Goal: Register for event/course

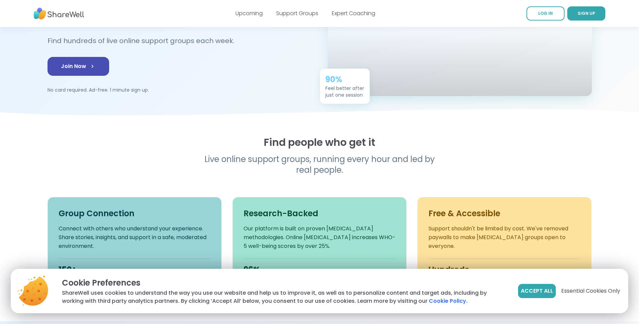
scroll to position [67, 0]
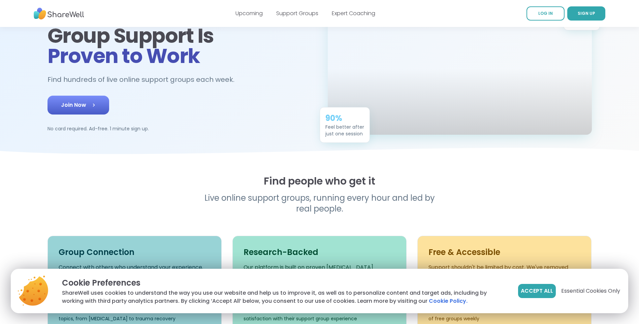
click at [69, 109] on span "Join Now" at bounding box center [78, 105] width 35 height 8
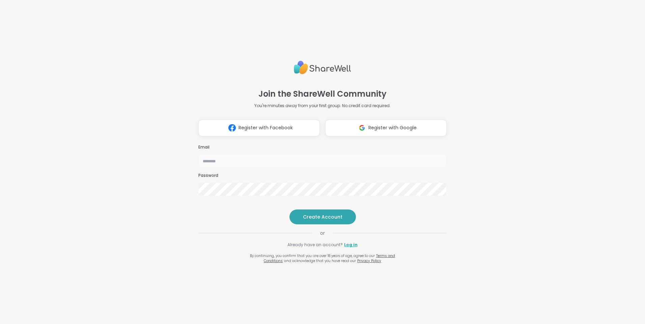
click at [217, 154] on input "email" at bounding box center [322, 160] width 248 height 13
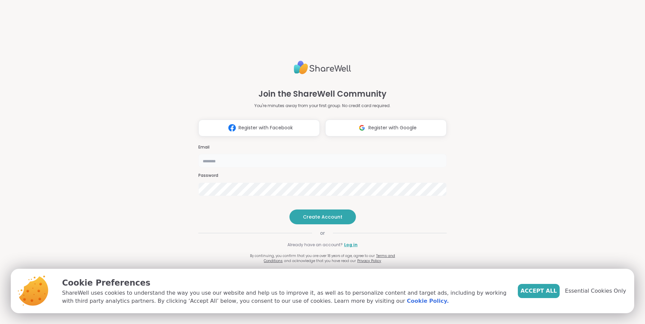
type input "**********"
click at [550, 292] on span "Accept All" at bounding box center [538, 291] width 36 height 8
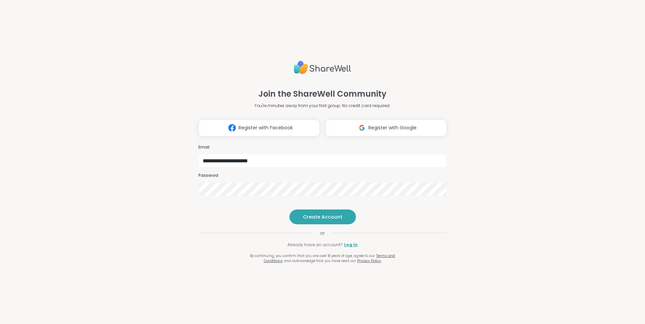
click at [213, 173] on div "Password" at bounding box center [322, 184] width 248 height 23
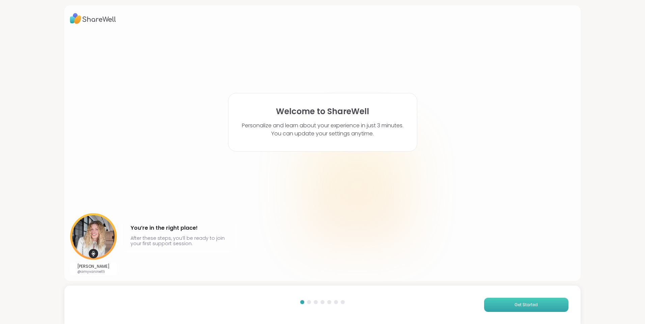
click at [500, 311] on button "Get Started" at bounding box center [526, 305] width 84 height 14
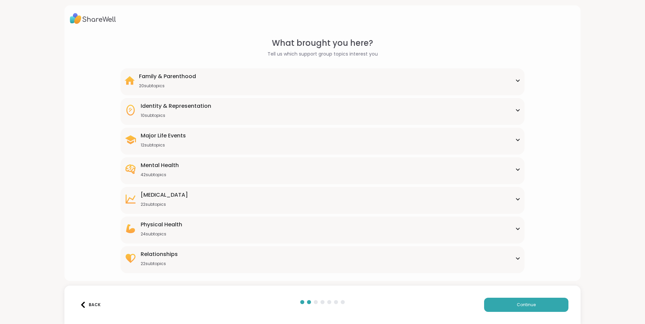
click at [301, 131] on div "Major Life Events 12 subtopics Abandonment Grief Healing Layoffs Life events Lo…" at bounding box center [322, 141] width 404 height 27
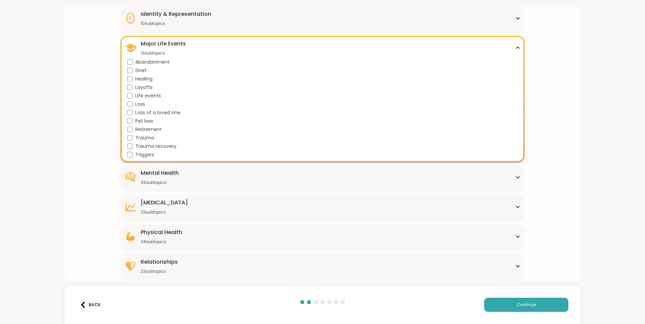
scroll to position [58, 0]
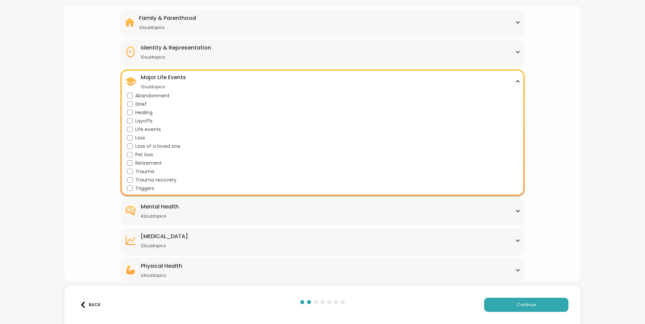
click at [158, 75] on div "Major Life Events" at bounding box center [163, 77] width 45 height 8
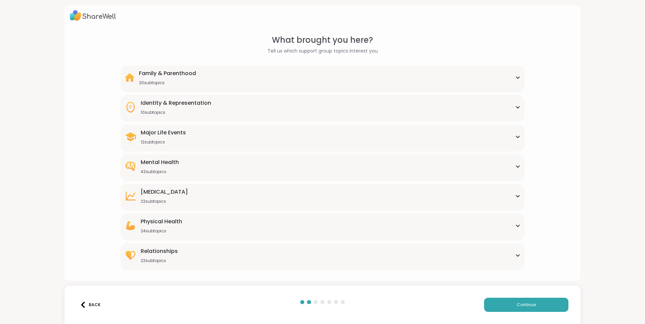
click at [156, 167] on div "Mental Health 42 subtopics" at bounding box center [160, 166] width 38 height 16
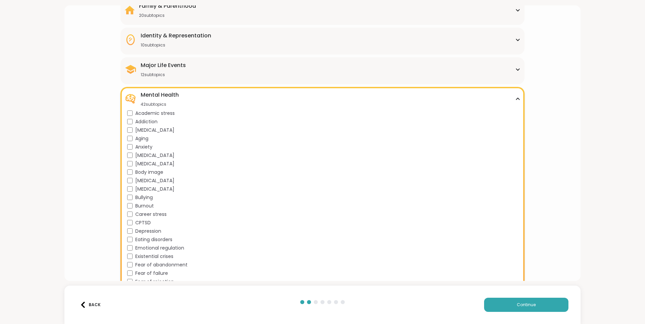
scroll to position [92, 0]
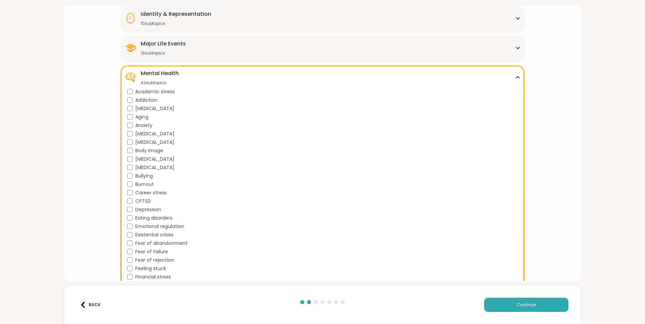
click at [131, 128] on div "Anxiety" at bounding box center [323, 125] width 393 height 7
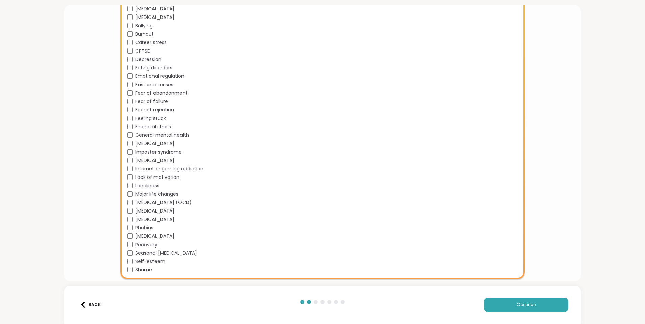
scroll to position [227, 0]
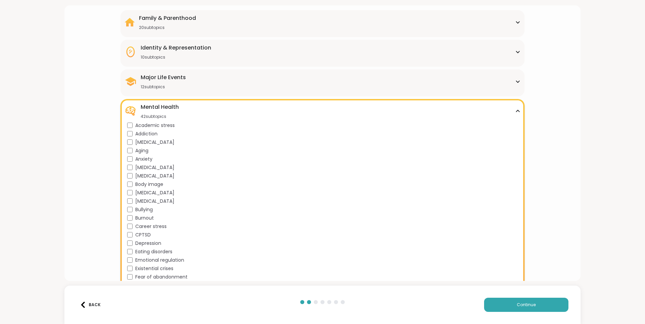
click at [143, 112] on div "Mental Health 42 subtopics" at bounding box center [160, 111] width 38 height 16
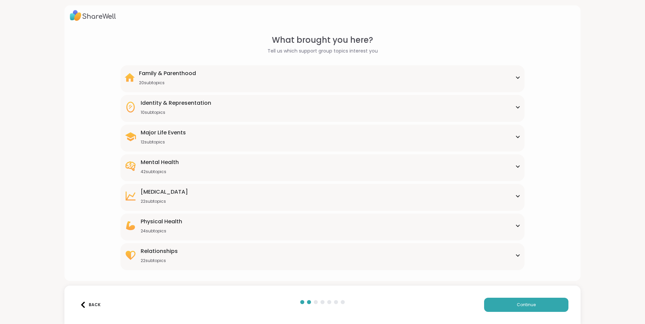
click at [141, 109] on div "Identity & Representation 10 subtopics" at bounding box center [176, 107] width 70 height 16
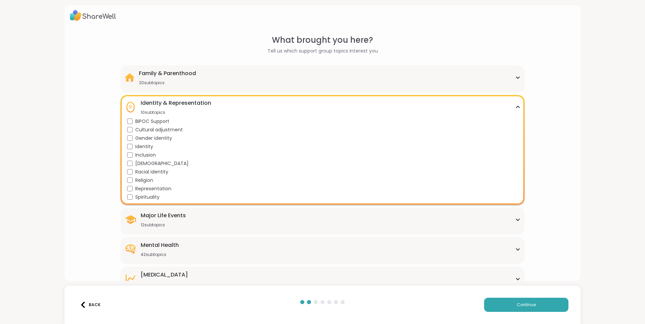
scroll to position [58, 0]
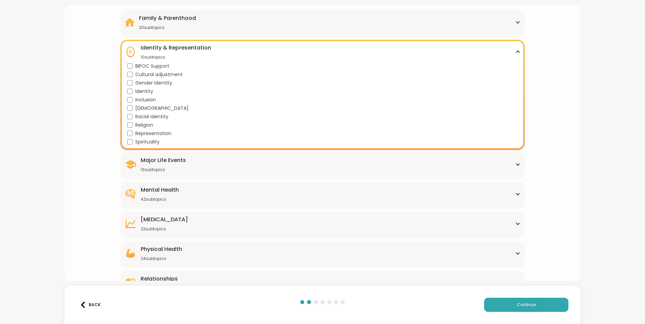
click at [174, 54] on div "Identity & Representation 10 subtopics" at bounding box center [176, 52] width 70 height 16
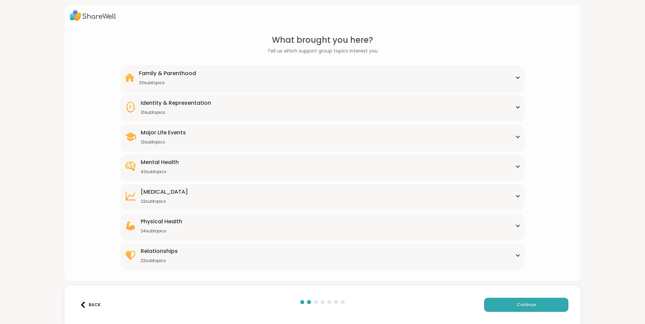
click at [157, 72] on div "Family & Parenthood" at bounding box center [167, 73] width 57 height 8
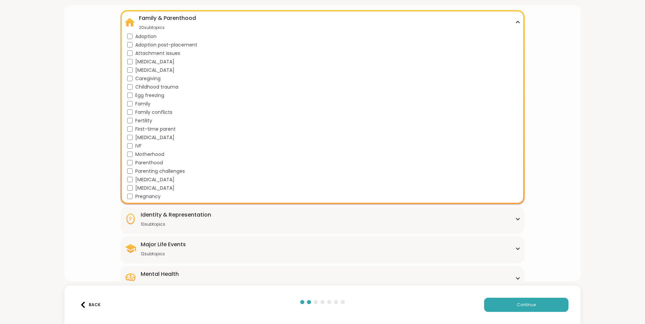
click at [172, 18] on div "Family & Parenthood" at bounding box center [167, 18] width 57 height 8
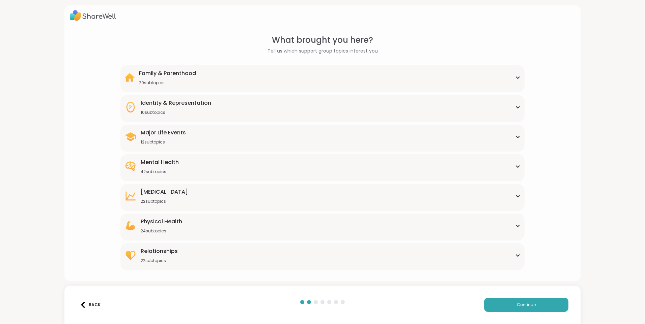
scroll to position [3, 0]
click at [186, 261] on div "Relationships 22 subtopics" at bounding box center [322, 255] width 396 height 16
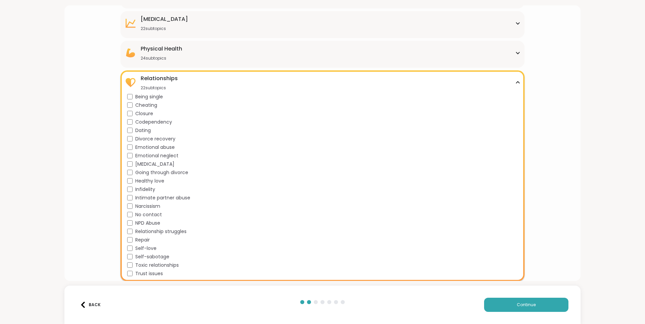
scroll to position [176, 0]
click at [148, 83] on div "Relationships 22 subtopics" at bounding box center [159, 82] width 37 height 16
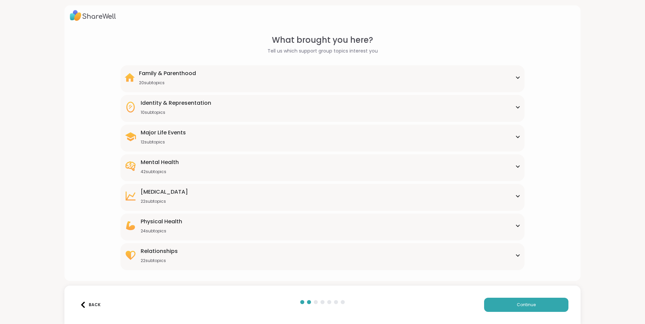
scroll to position [3, 0]
click at [166, 233] on div "24 subtopics" at bounding box center [161, 231] width 41 height 5
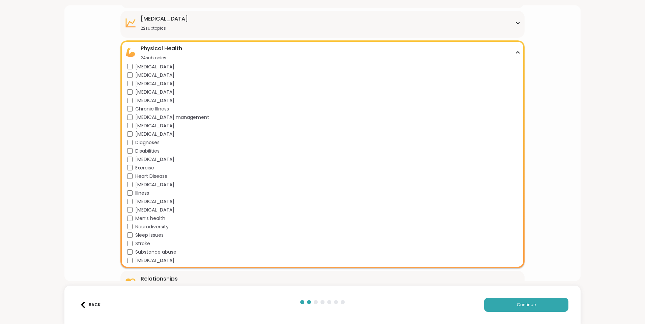
click at [149, 53] on div "Physical Health 24 subtopics" at bounding box center [161, 52] width 41 height 16
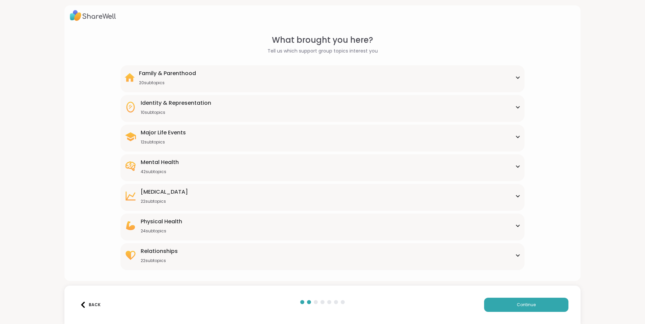
scroll to position [3, 0]
click at [158, 189] on div "[MEDICAL_DATA]" at bounding box center [164, 192] width 47 height 8
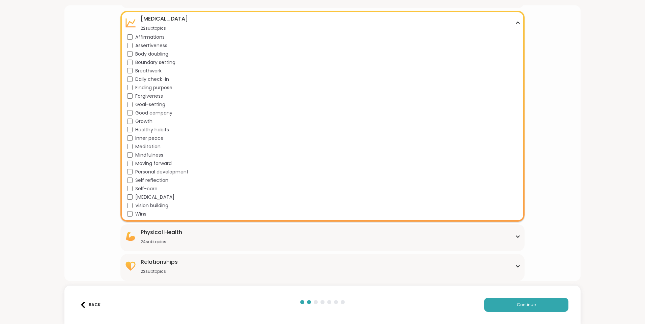
click at [126, 163] on div "[MEDICAL_DATA] 22 subtopics Affirmations Assertiveness Body doubling Boundary s…" at bounding box center [322, 116] width 404 height 211
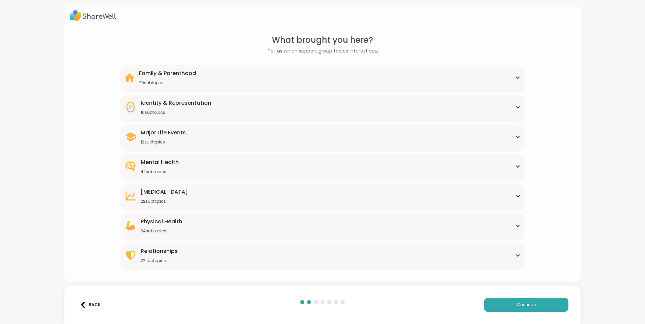
scroll to position [3, 0]
click at [501, 300] on button "Continue" at bounding box center [526, 305] width 84 height 14
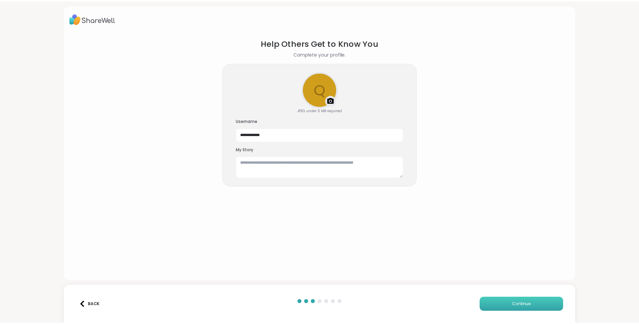
scroll to position [0, 0]
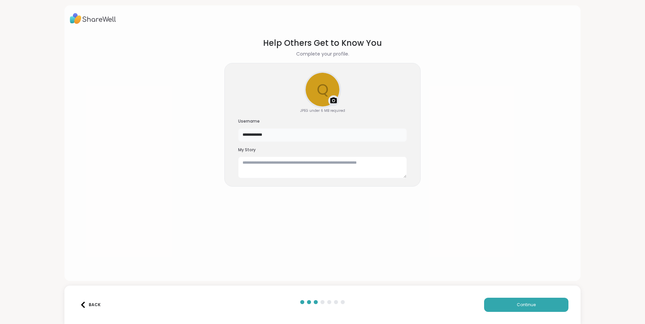
click at [266, 135] on input "**********" at bounding box center [322, 134] width 169 height 13
click at [272, 135] on input "**********" at bounding box center [322, 134] width 169 height 13
type input "**********"
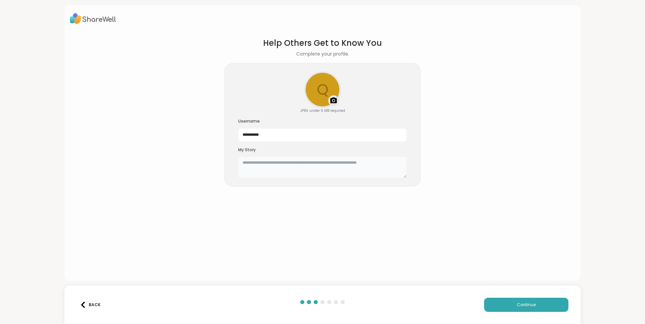
click at [333, 167] on textarea at bounding box center [322, 168] width 169 height 22
drag, startPoint x: 402, startPoint y: 178, endPoint x: 411, endPoint y: 206, distance: 29.6
click at [411, 206] on section "**********" at bounding box center [322, 154] width 505 height 244
drag, startPoint x: 402, startPoint y: 176, endPoint x: 330, endPoint y: 109, distance: 99.2
click at [412, 176] on div "**********" at bounding box center [322, 125] width 196 height 124
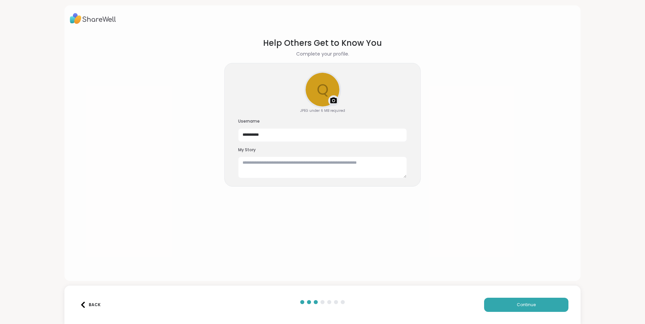
click at [329, 98] on img at bounding box center [333, 101] width 8 height 8
click at [494, 298] on button "Continue" at bounding box center [526, 305] width 84 height 14
click at [501, 307] on button "Continue" at bounding box center [526, 305] width 84 height 14
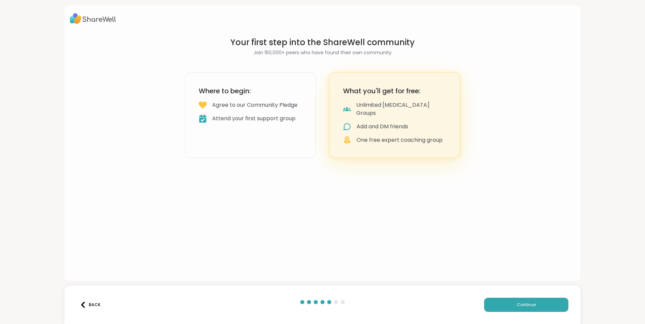
click at [279, 105] on div "Agree to our Community Pledge" at bounding box center [254, 105] width 85 height 8
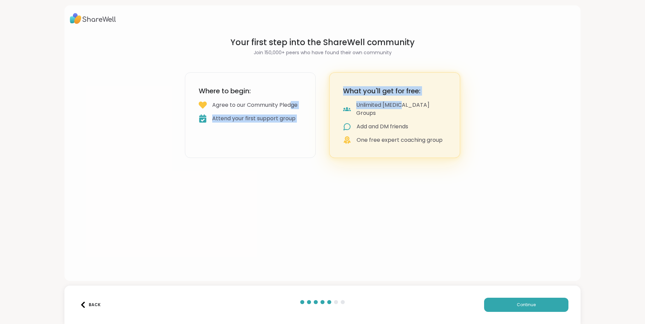
drag, startPoint x: 396, startPoint y: 107, endPoint x: 225, endPoint y: 114, distance: 171.1
click at [225, 114] on div "Where to begin: Agree to our Community Pledge Attend your first support group W…" at bounding box center [322, 115] width 275 height 86
drag, startPoint x: 225, startPoint y: 114, endPoint x: 226, endPoint y: 196, distance: 82.3
click at [226, 196] on div "Your first step into the ShareWell community Join 150,000+ peers who have found…" at bounding box center [322, 143] width 516 height 276
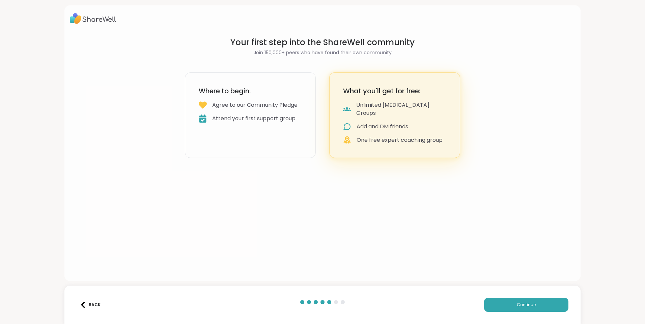
click at [528, 317] on div "Back Continue" at bounding box center [322, 305] width 516 height 38
click at [532, 308] on button "Continue" at bounding box center [526, 305] width 84 height 14
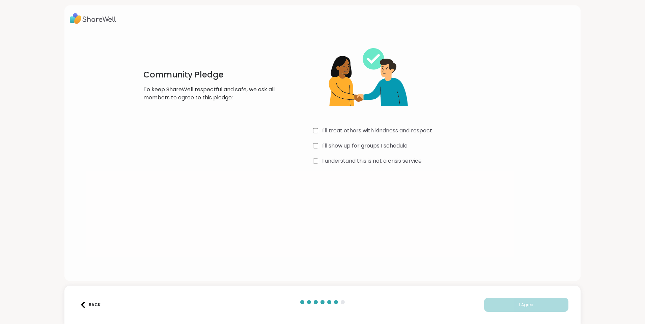
click at [317, 168] on div "Community Pledge To keep ShareWell respectful and safe, we ask all members to a…" at bounding box center [322, 102] width 505 height 141
click at [503, 304] on button "I Agree" at bounding box center [526, 305] width 84 height 14
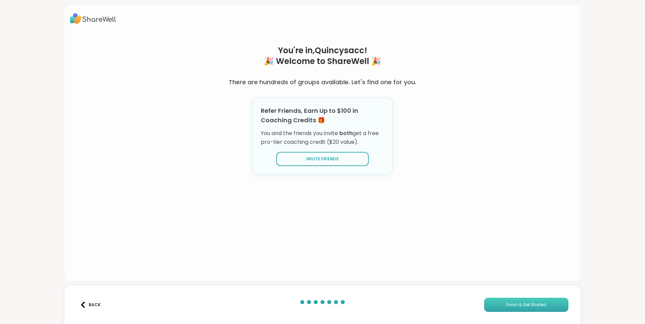
click at [506, 304] on span "Finish & Get Started" at bounding box center [526, 305] width 40 height 6
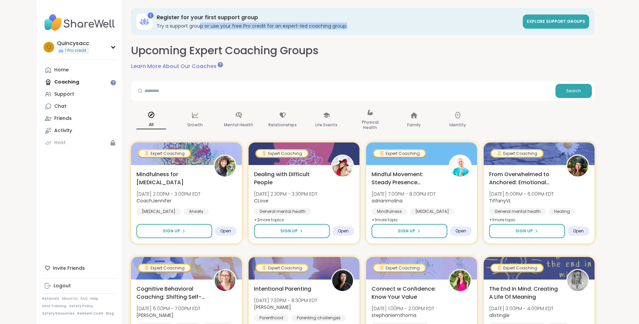
drag, startPoint x: 201, startPoint y: 27, endPoint x: 351, endPoint y: 29, distance: 149.7
click at [351, 29] on h3 "Try a support group or use your free Pro credit for an expert-led coaching grou…" at bounding box center [338, 26] width 362 height 7
drag, startPoint x: 351, startPoint y: 29, endPoint x: 352, endPoint y: 47, distance: 18.3
click at [352, 47] on div "Upcoming Expert Coaching Groups Learn More About Our Coaches" at bounding box center [363, 56] width 464 height 27
click at [249, 119] on div "Mental Health" at bounding box center [239, 120] width 40 height 34
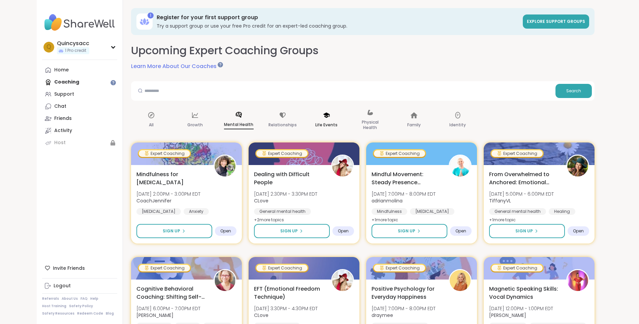
click at [322, 122] on p "Life Events" at bounding box center [327, 125] width 22 height 8
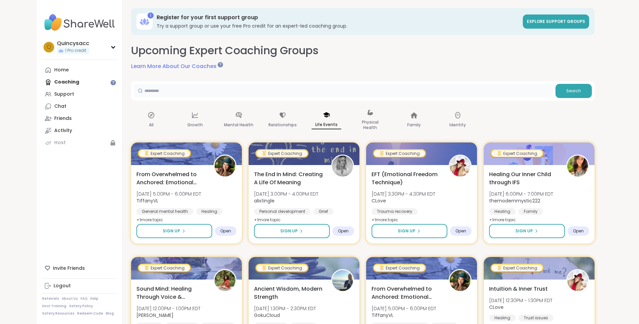
click at [231, 87] on input "text" at bounding box center [343, 90] width 419 height 13
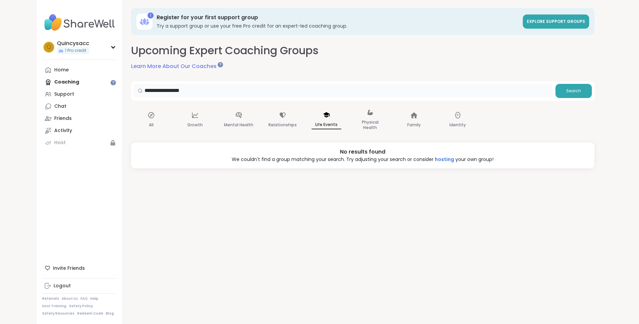
click at [241, 86] on input "**********" at bounding box center [343, 90] width 419 height 13
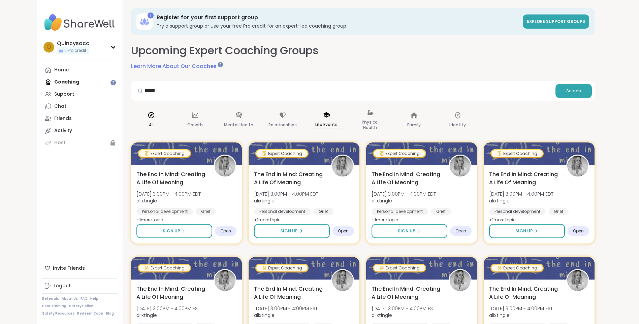
click at [156, 116] on div "All" at bounding box center [151, 120] width 40 height 34
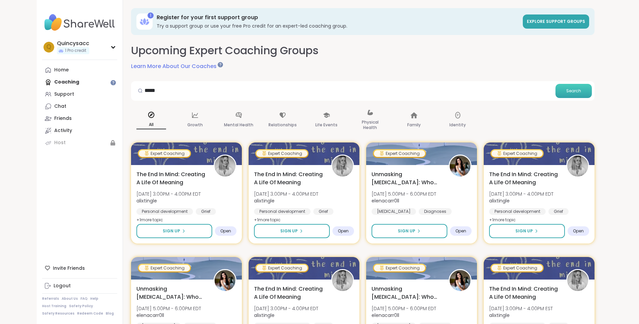
click at [573, 86] on button "Search" at bounding box center [574, 91] width 36 height 14
click at [251, 88] on input "*****" at bounding box center [343, 90] width 419 height 13
click at [229, 234] on span "Open" at bounding box center [226, 231] width 11 height 5
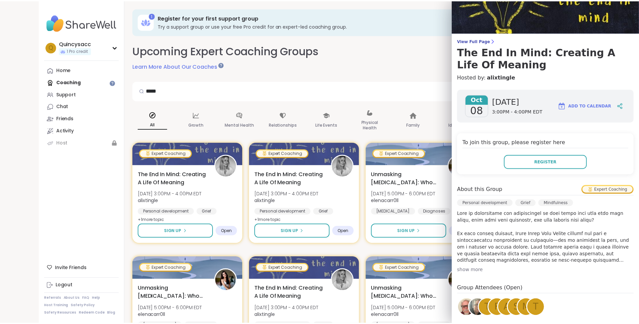
scroll to position [34, 0]
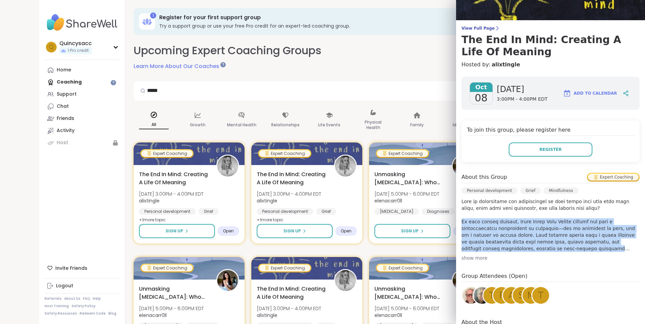
drag, startPoint x: 455, startPoint y: 225, endPoint x: 558, endPoint y: 248, distance: 105.5
click at [558, 248] on div "[DATE] [DATE] 3:00PM - 4:00PM EDT Add to Calendar To join this group, please re…" at bounding box center [550, 227] width 189 height 312
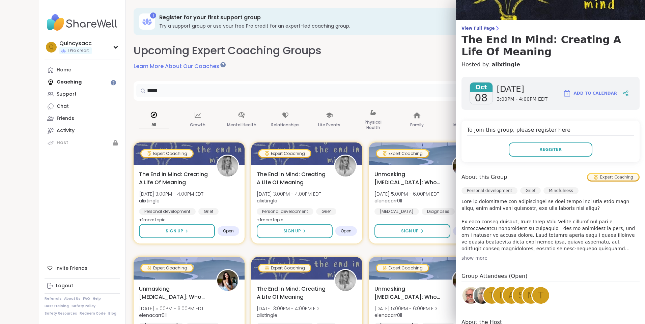
click at [310, 85] on input "*****" at bounding box center [345, 90] width 419 height 13
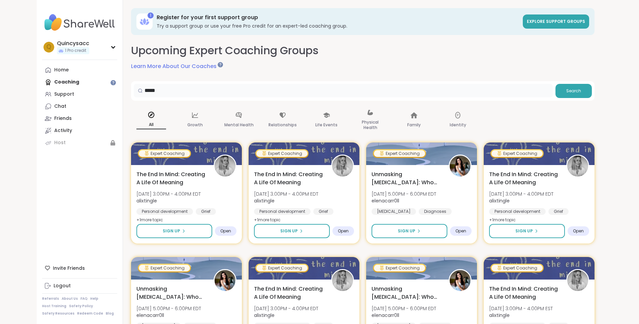
click at [310, 85] on input "*****" at bounding box center [343, 90] width 419 height 13
click at [361, 115] on div "Physical Health" at bounding box center [370, 120] width 40 height 34
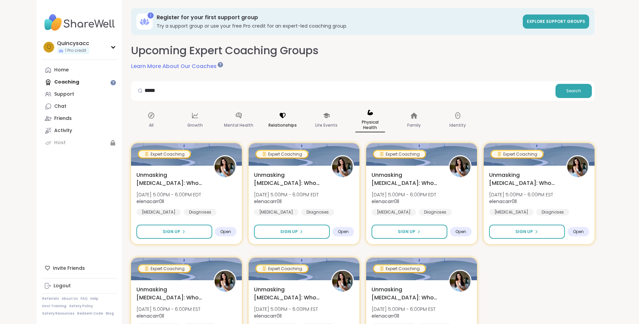
click at [286, 121] on p "Relationships" at bounding box center [283, 125] width 28 height 8
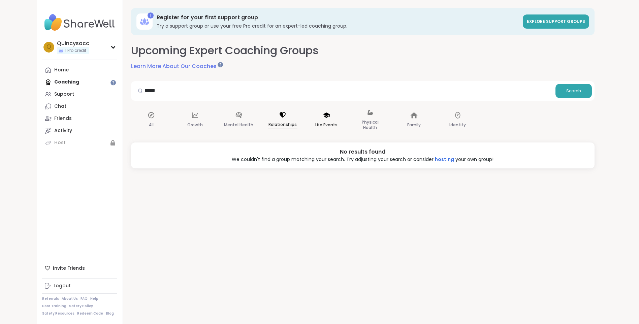
click at [317, 120] on div "Life Events" at bounding box center [326, 120] width 40 height 34
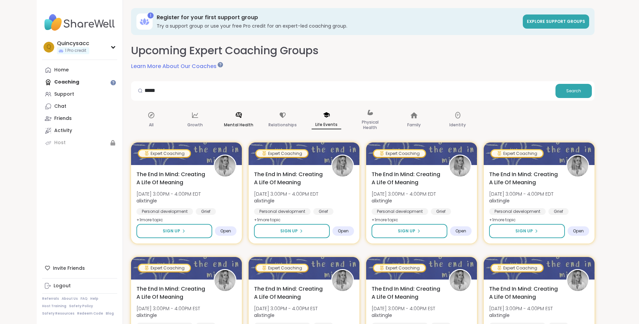
click at [242, 124] on p "Mental Health" at bounding box center [238, 125] width 29 height 8
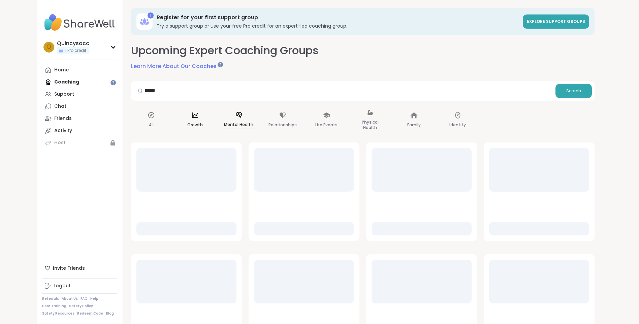
click at [201, 117] on div "Growth" at bounding box center [195, 120] width 40 height 34
click at [155, 118] on div "All" at bounding box center [151, 120] width 40 height 34
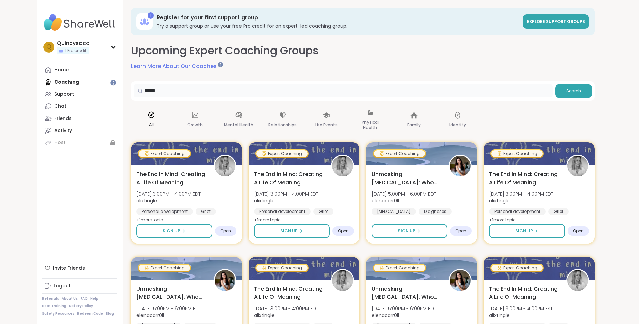
click at [166, 93] on input "*****" at bounding box center [343, 90] width 419 height 13
click at [167, 93] on input "*****" at bounding box center [343, 90] width 419 height 13
type input "****"
